Goal: Information Seeking & Learning: Find specific fact

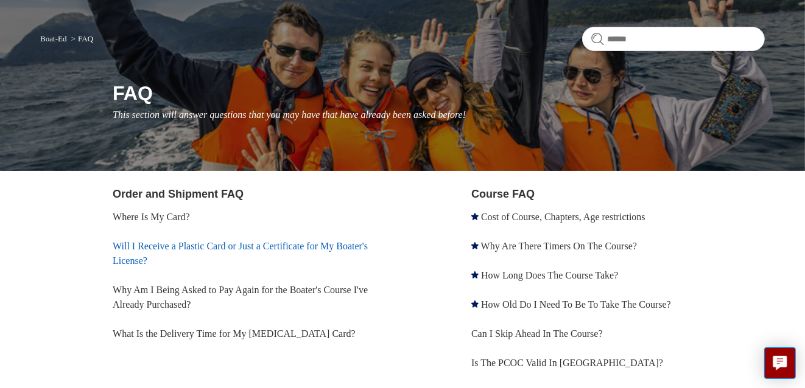
click at [236, 241] on link "Will I Receive a Plastic Card or Just a Certificate for My Boater's License?" at bounding box center [240, 253] width 255 height 25
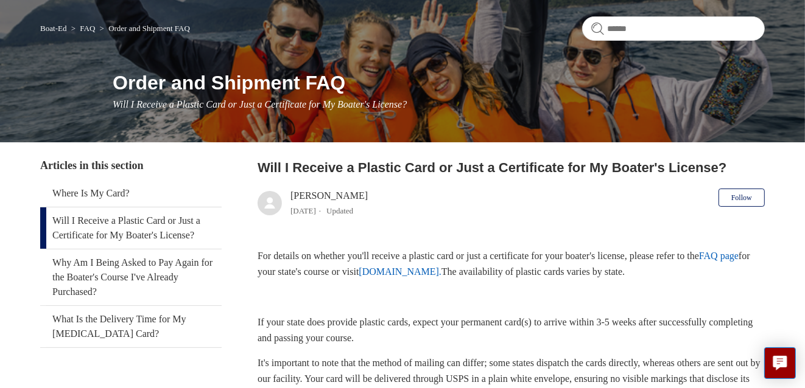
scroll to position [173, 0]
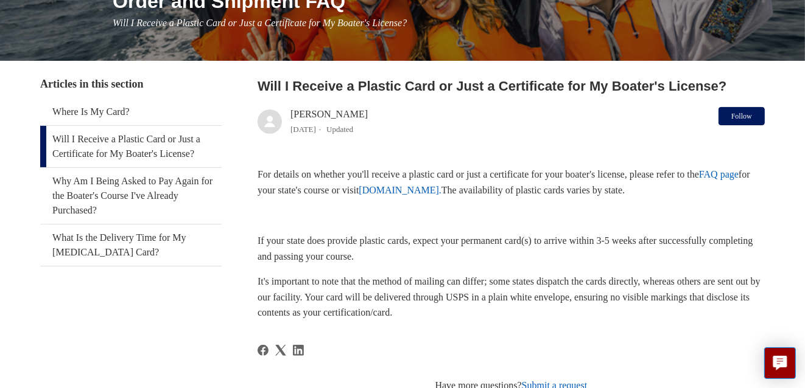
click at [736, 108] on button "Follow" at bounding box center [741, 116] width 46 height 18
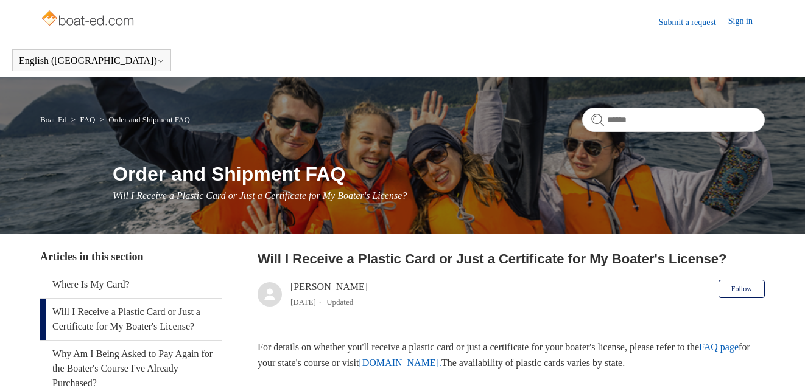
scroll to position [173, 0]
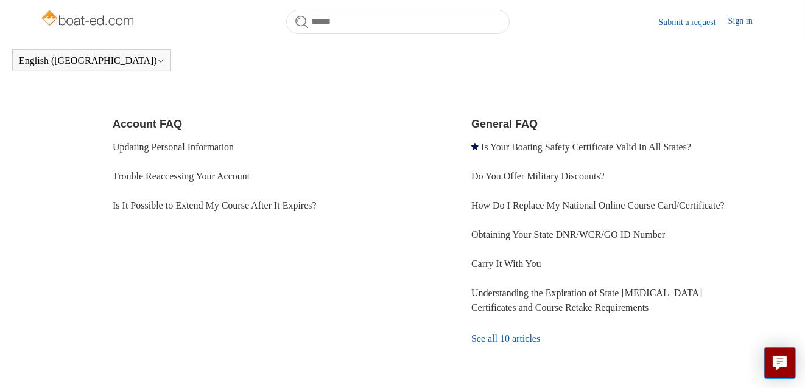
scroll to position [433, 0]
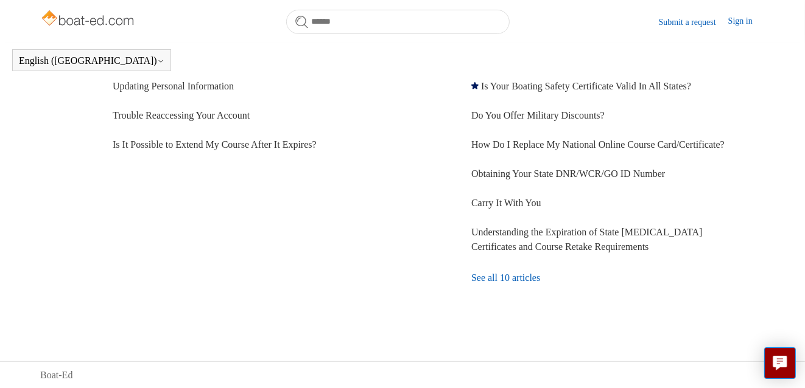
click at [500, 274] on link "See all 10 articles" at bounding box center [617, 278] width 293 height 33
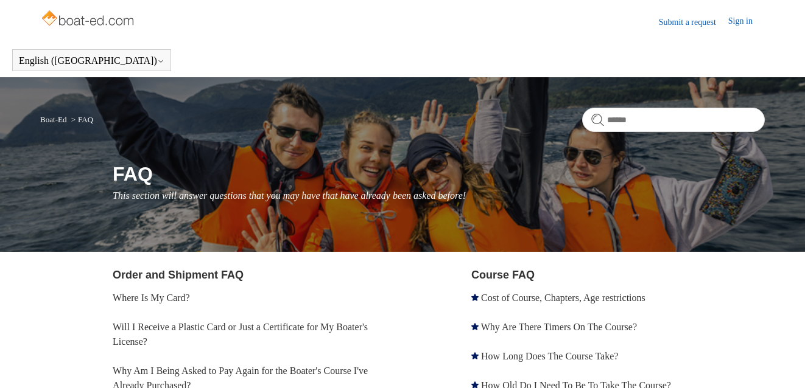
scroll to position [466, 0]
